Goal: Information Seeking & Learning: Learn about a topic

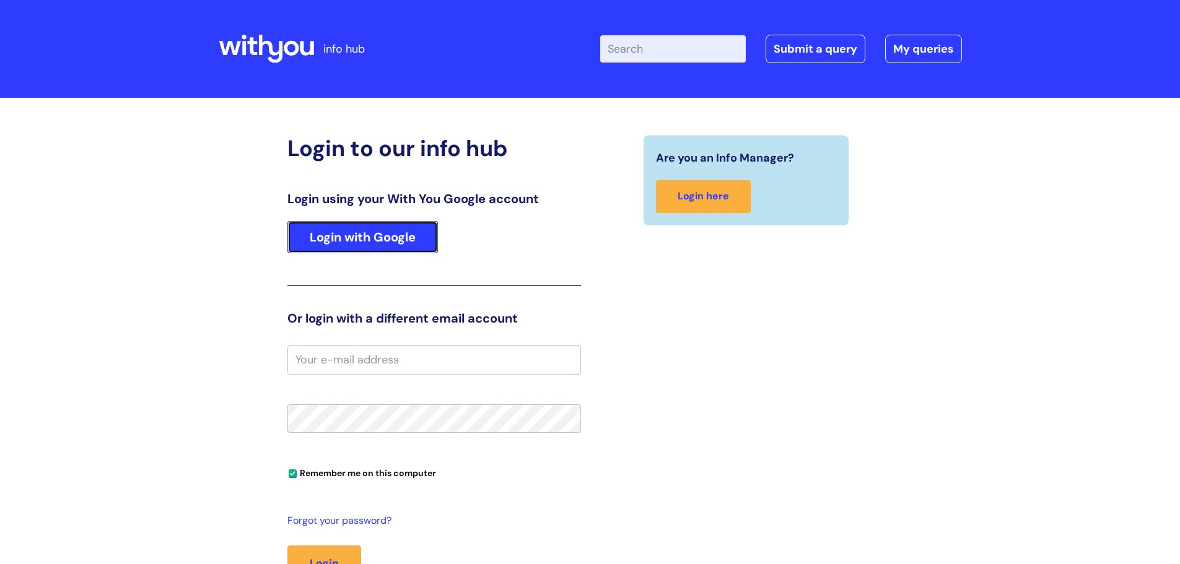
click at [384, 245] on link "Login with Google" at bounding box center [362, 237] width 151 height 32
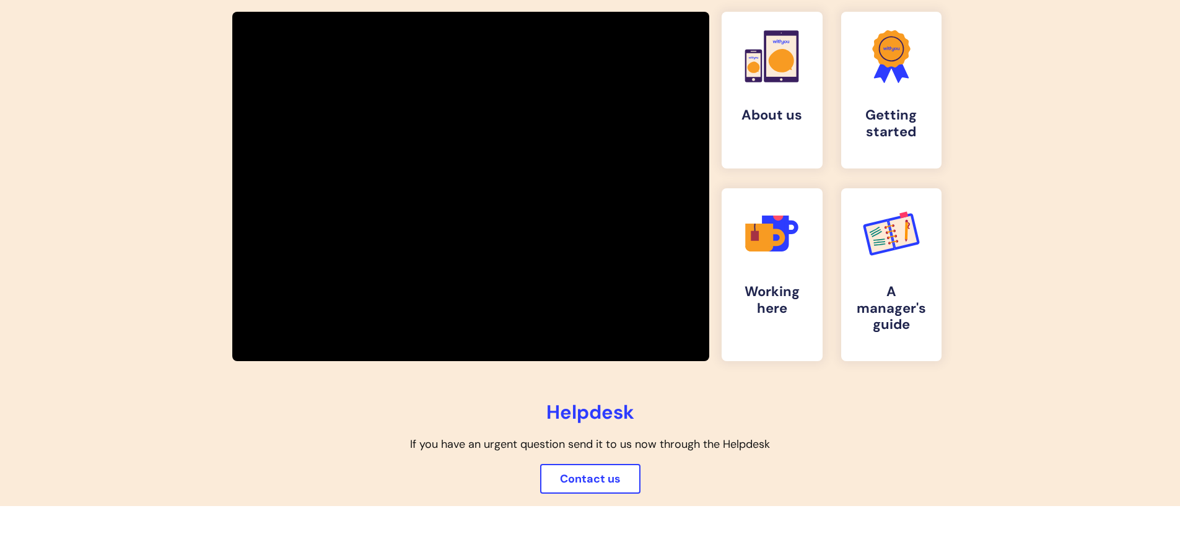
scroll to position [248, 0]
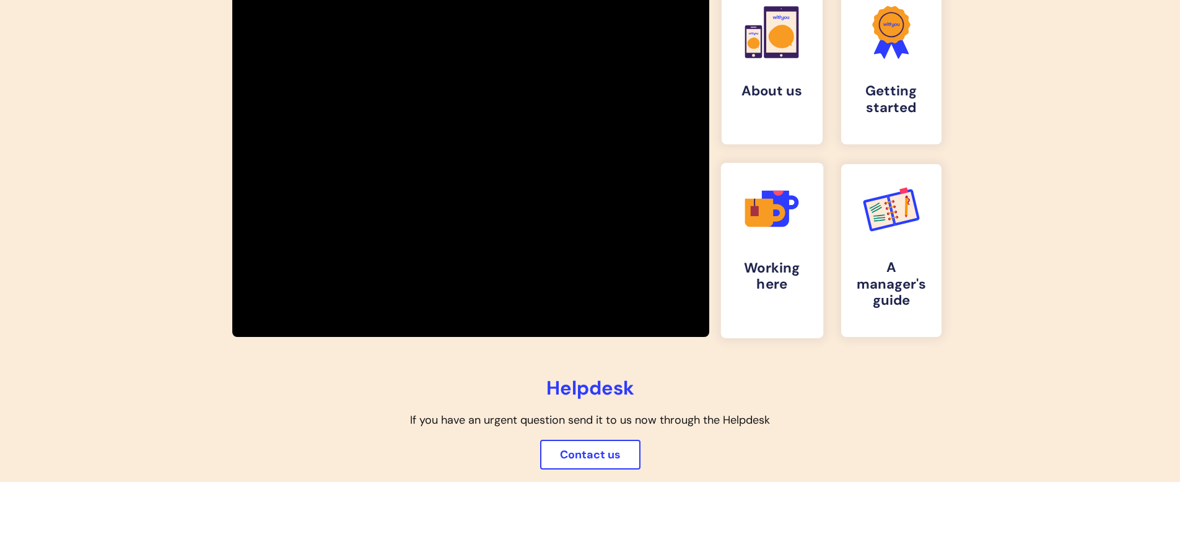
click at [775, 309] on link ".cls-1{fill:#f89b22;}.cls-1,.cls-2,.cls-3,.cls-4,.cls-5{stroke-width:0px;}.cls-…" at bounding box center [772, 250] width 102 height 175
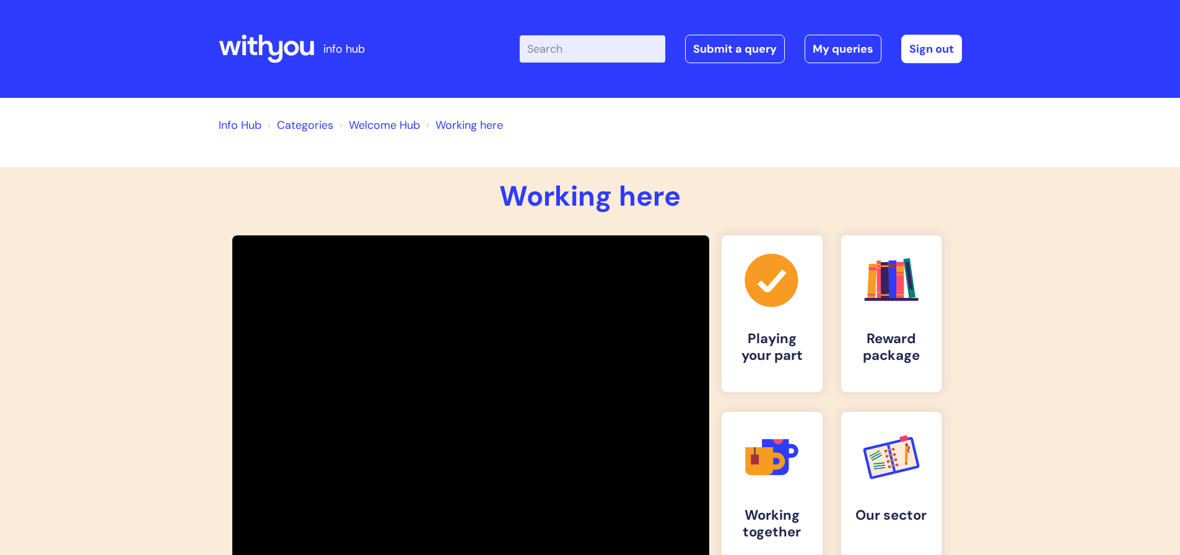
click at [291, 122] on link "Categories" at bounding box center [305, 125] width 56 height 15
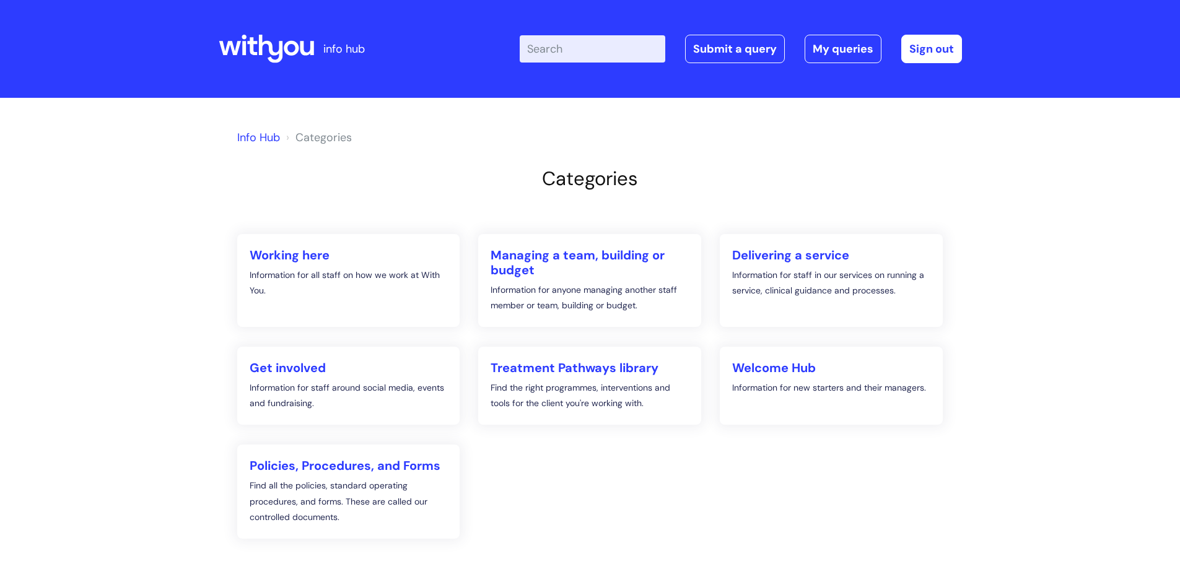
click at [593, 35] on div "Enter your search term here... Search Submit a query My queries Welcome Laura F…" at bounding box center [741, 49] width 442 height 29
click at [599, 55] on input "Enter your search term here..." at bounding box center [593, 48] width 146 height 27
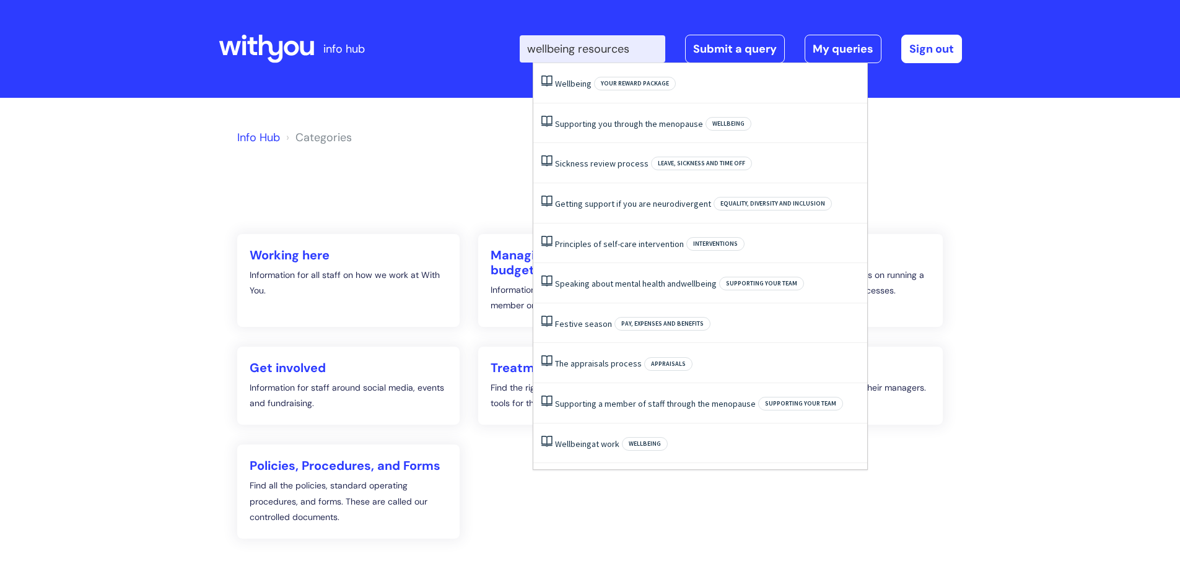
type input "wellbeing resources"
click button "Search" at bounding box center [0, 0] width 0 height 0
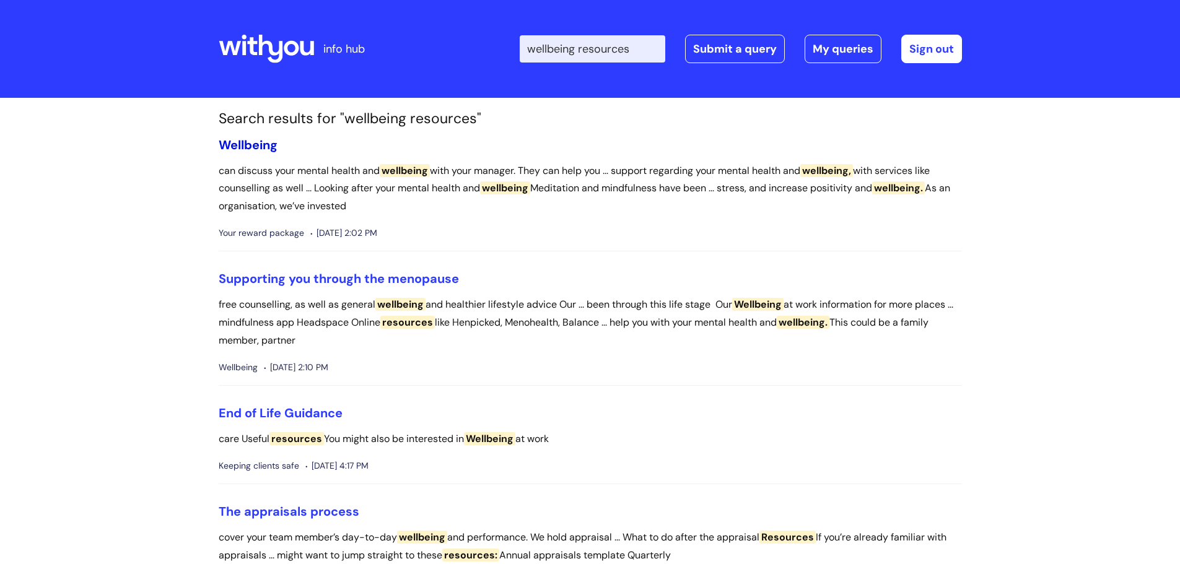
click at [253, 138] on span "Wellbeing" at bounding box center [248, 145] width 59 height 16
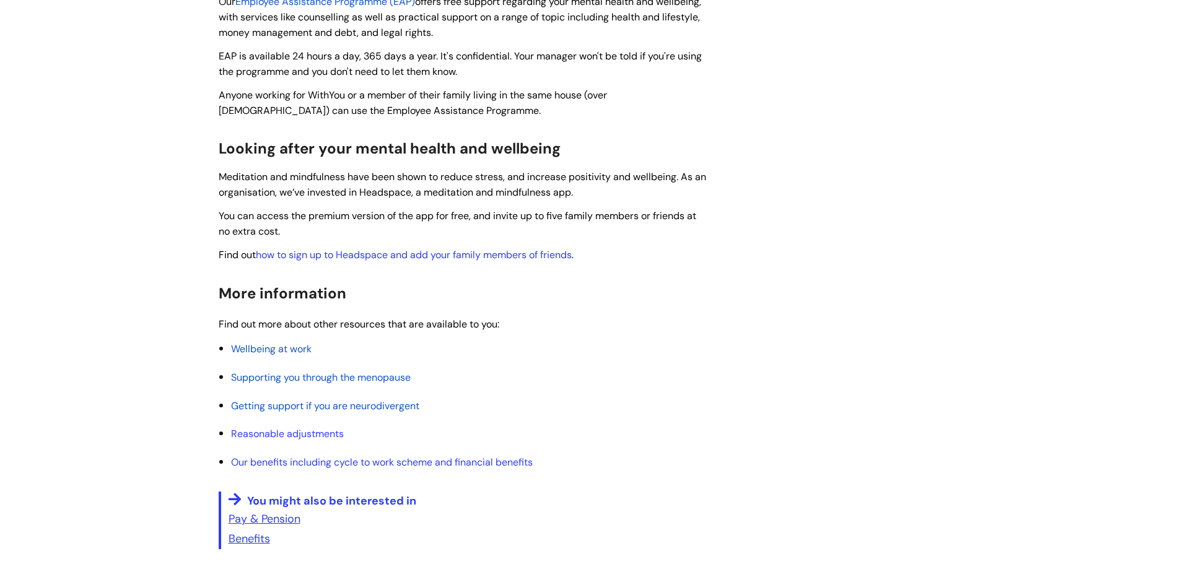
scroll to position [434, 0]
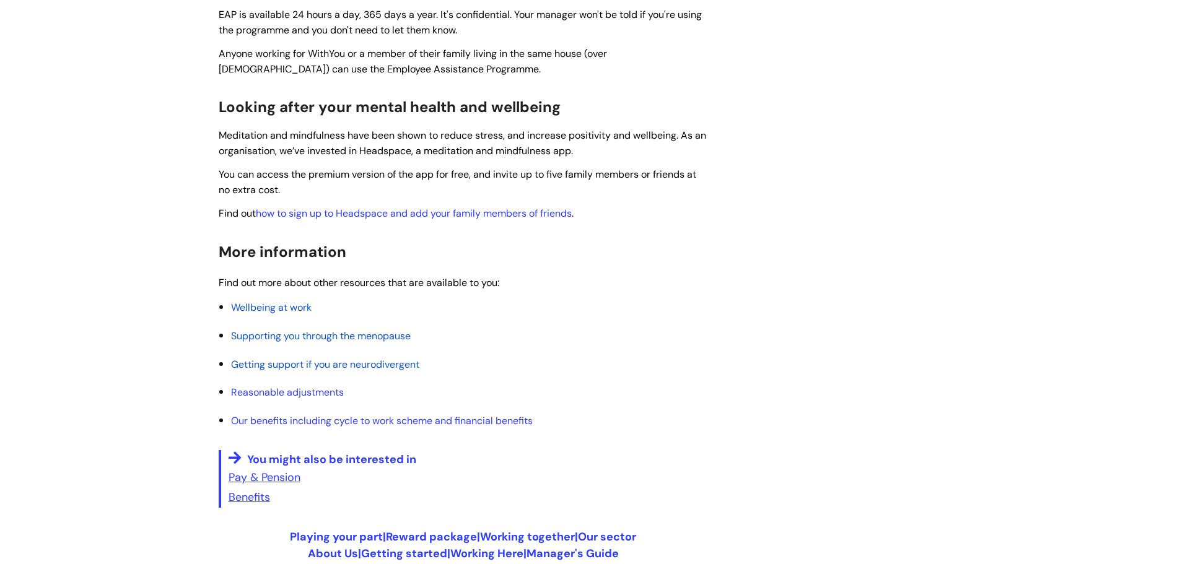
click at [297, 309] on span "Wellbeing at work" at bounding box center [271, 307] width 81 height 13
